Goal: Task Accomplishment & Management: Manage account settings

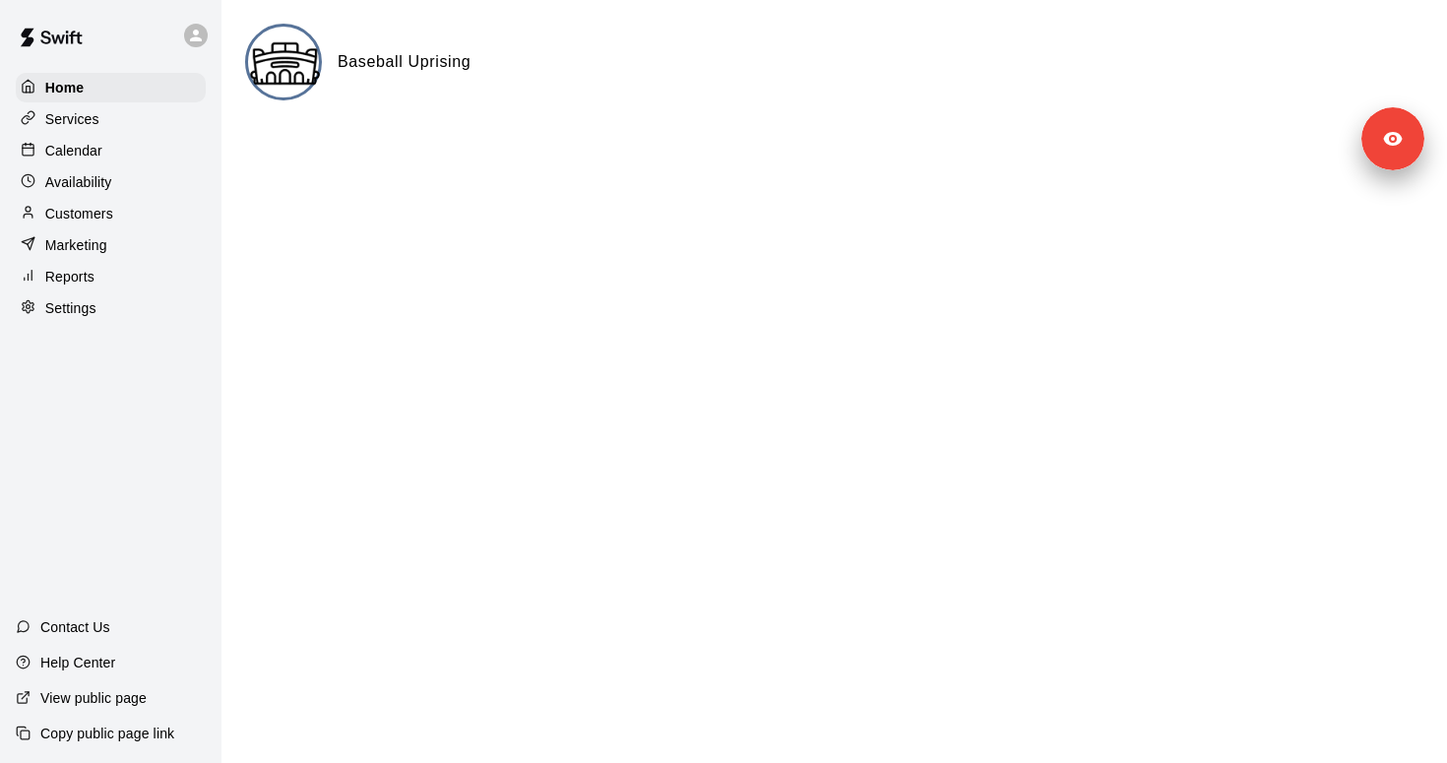
click at [91, 306] on p "Settings" at bounding box center [70, 308] width 51 height 20
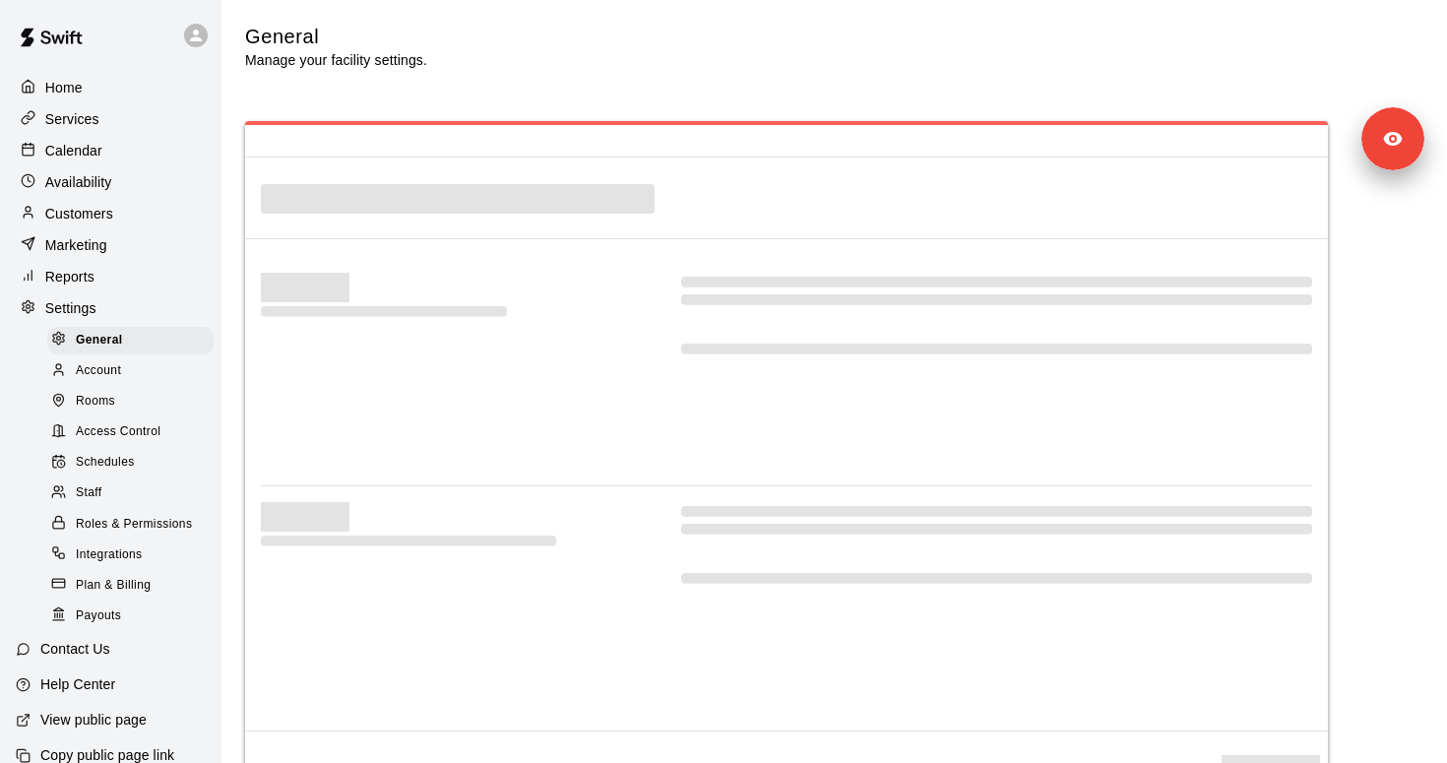
select select "**"
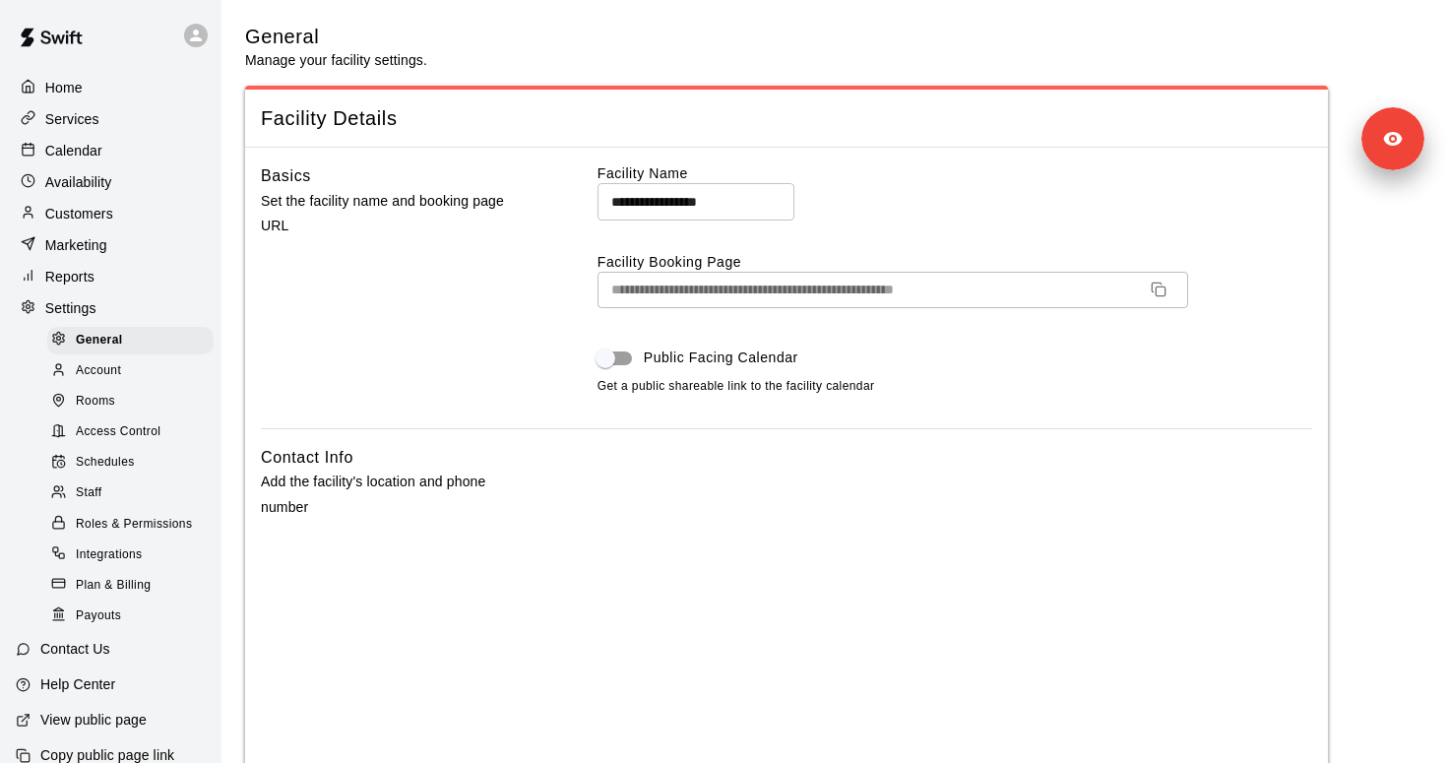
click at [142, 431] on span "Access Control" at bounding box center [118, 432] width 85 height 20
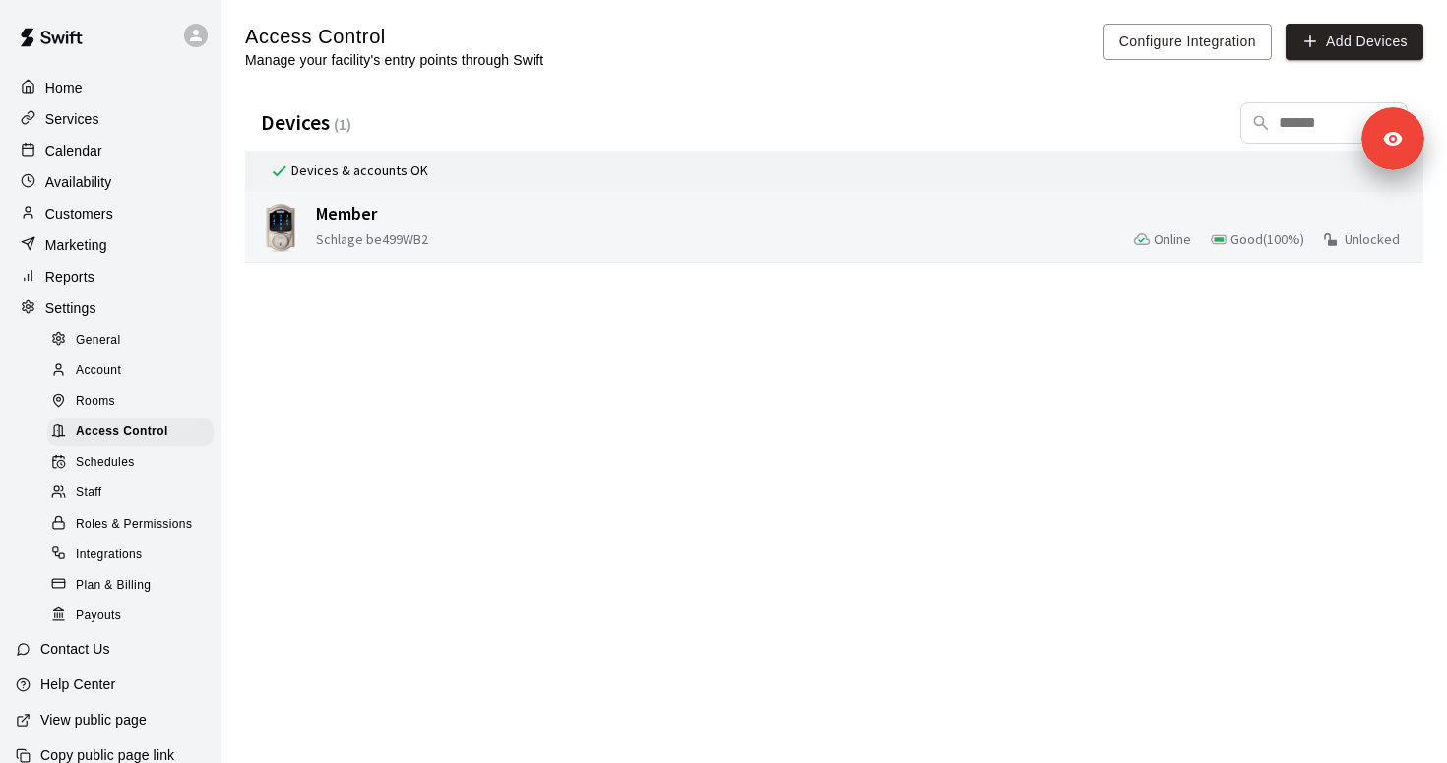
click at [507, 216] on span "Member" at bounding box center [503, 214] width 374 height 24
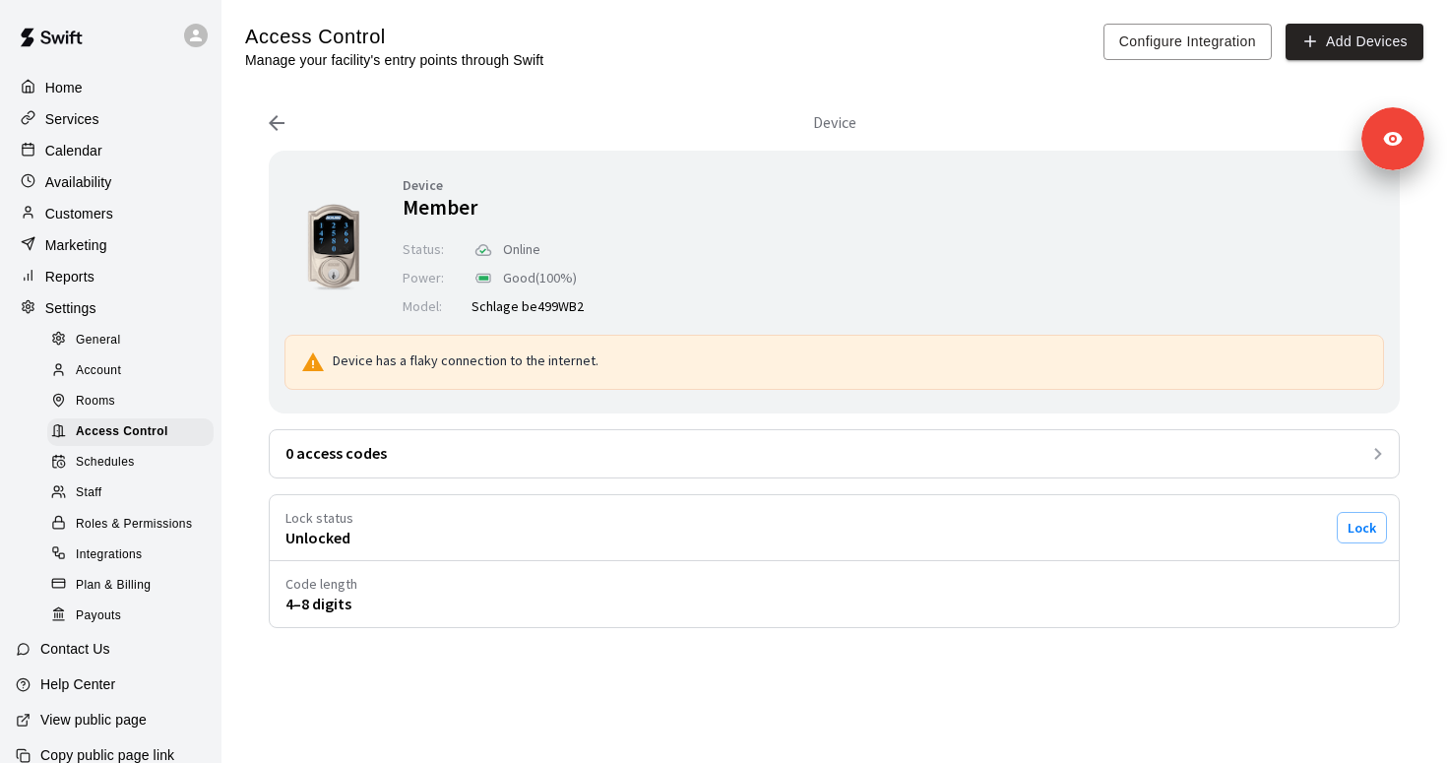
click at [279, 114] on icon at bounding box center [277, 123] width 24 height 24
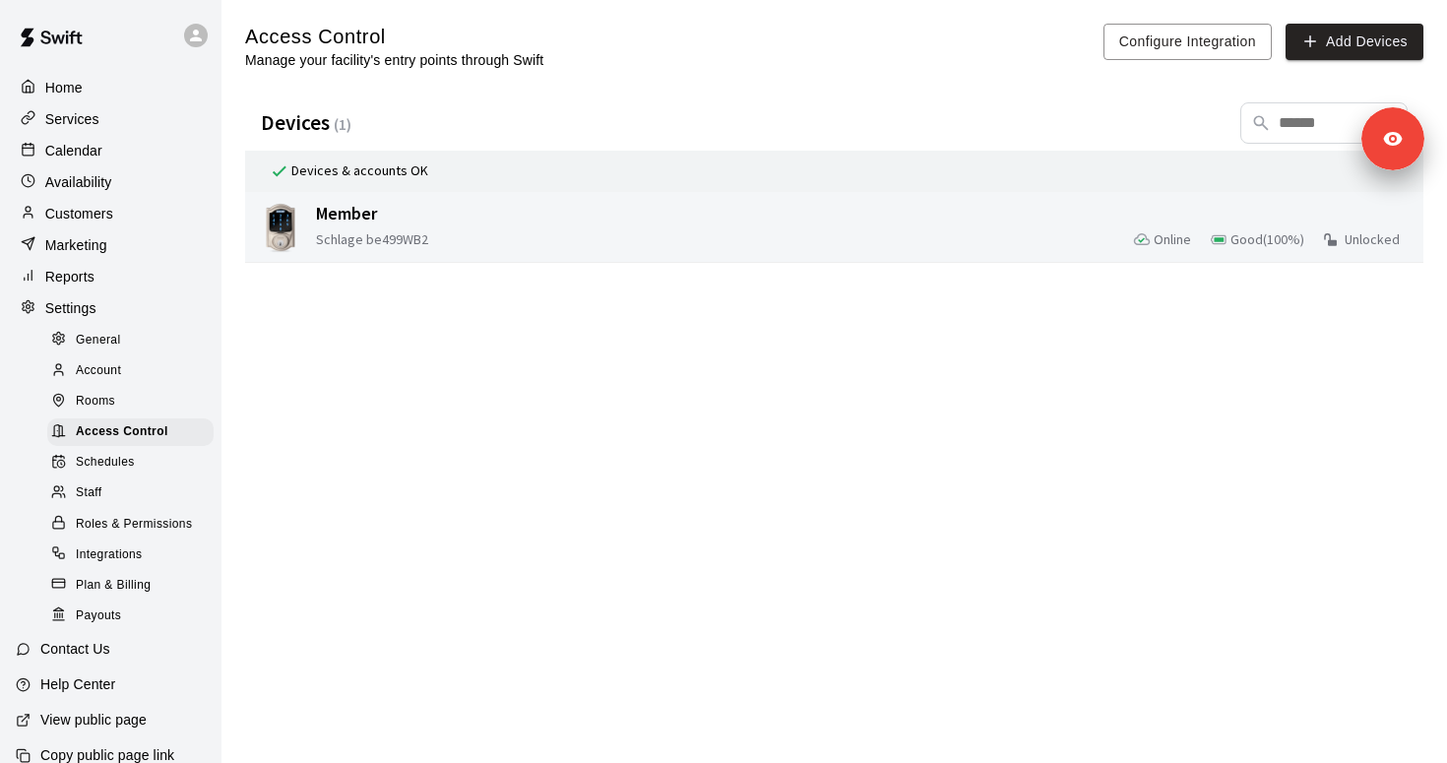
click at [584, 245] on div "Schlage be499WB2 Online Good ( 100 %) Unlocked" at bounding box center [865, 239] width 1099 height 25
